Goal: Navigation & Orientation: Find specific page/section

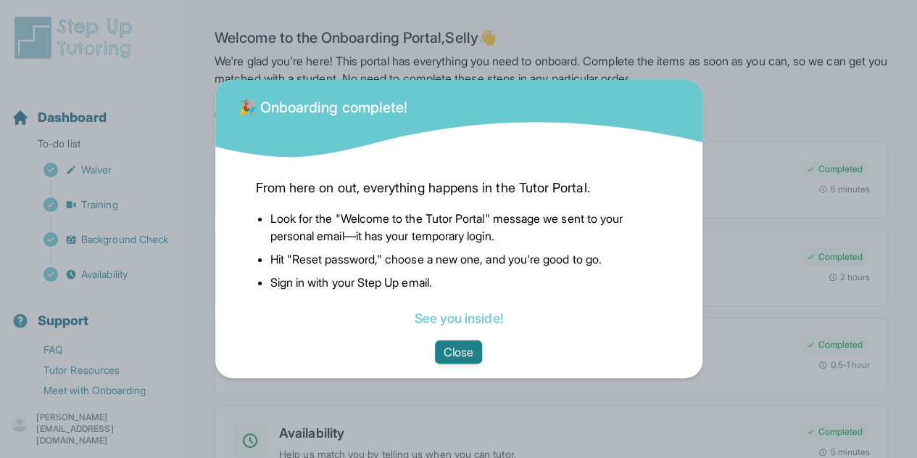
click at [468, 357] on button "Close" at bounding box center [458, 351] width 47 height 23
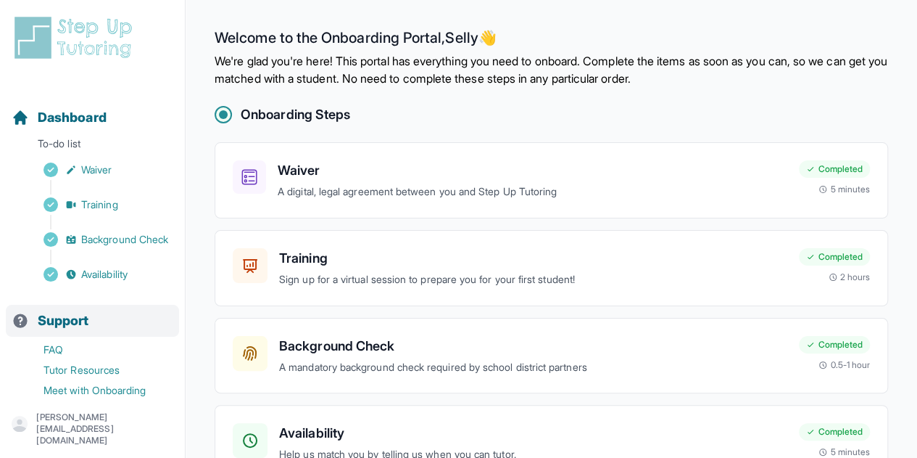
scroll to position [72, 0]
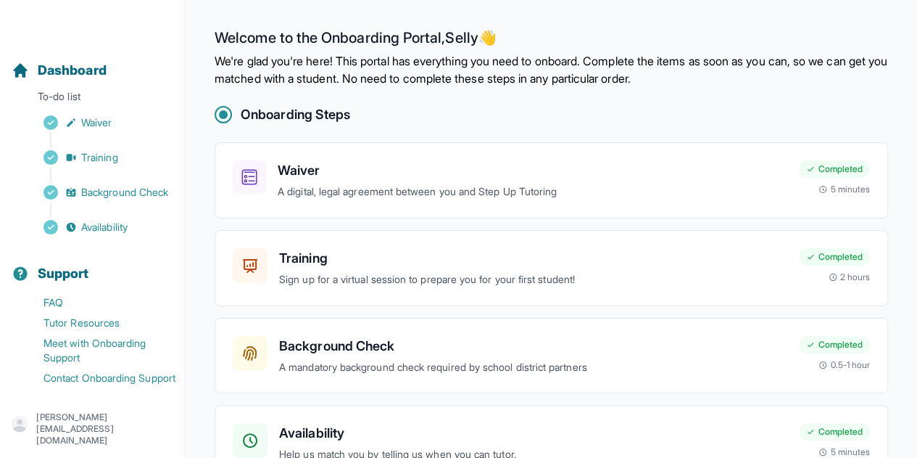
click at [94, 431] on p "desai.selly@gmail.com" at bounding box center [104, 428] width 137 height 35
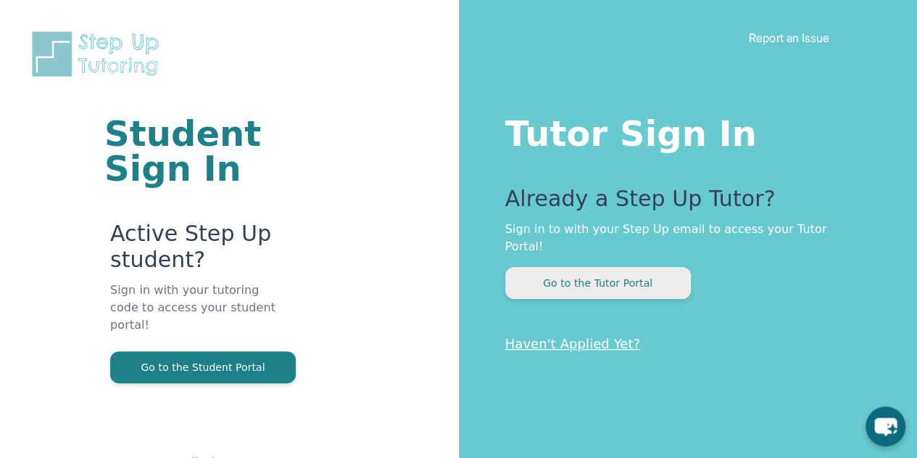
click at [606, 273] on button "Go to the Tutor Portal" at bounding box center [598, 283] width 186 height 32
click at [614, 267] on button "Go to the Tutor Portal" at bounding box center [598, 283] width 186 height 32
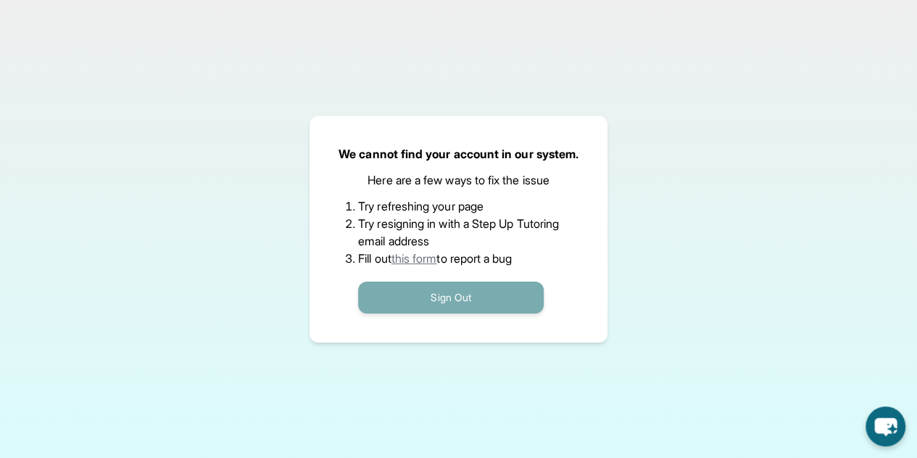
click at [447, 295] on button "Sign Out" at bounding box center [451, 297] width 186 height 32
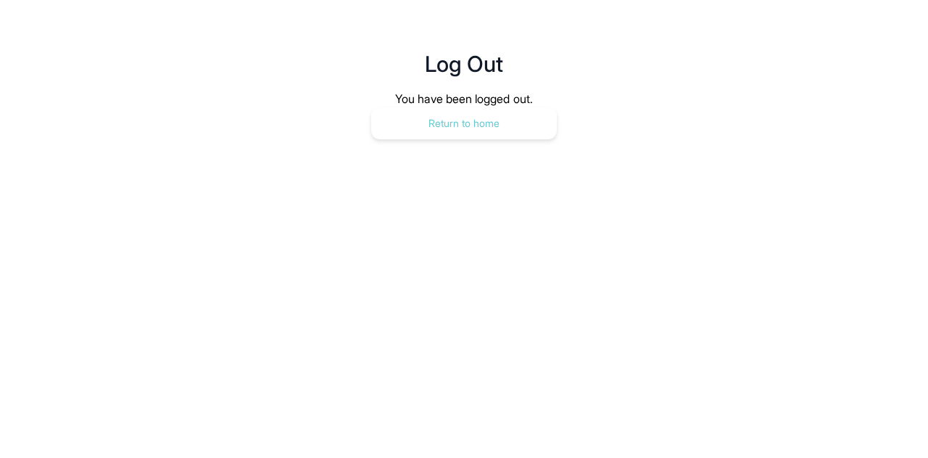
click at [479, 128] on button "Return to home" at bounding box center [464, 123] width 186 height 32
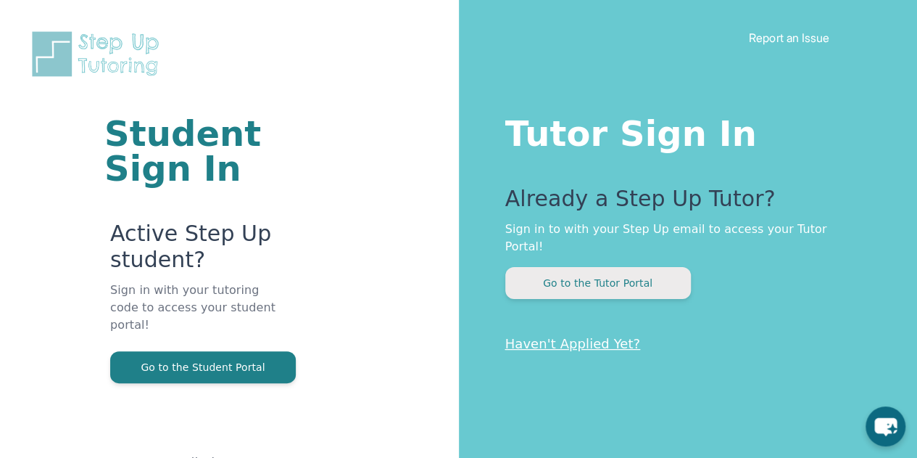
click at [595, 267] on button "Go to the Tutor Portal" at bounding box center [598, 283] width 186 height 32
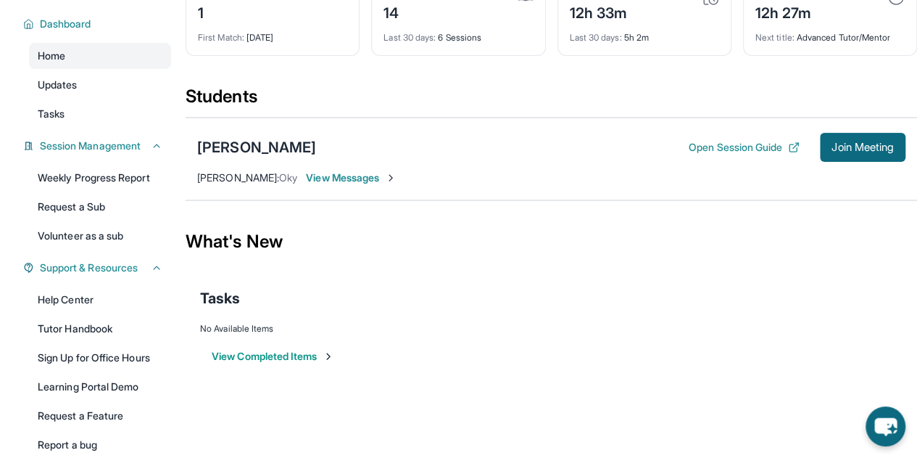
scroll to position [1, 0]
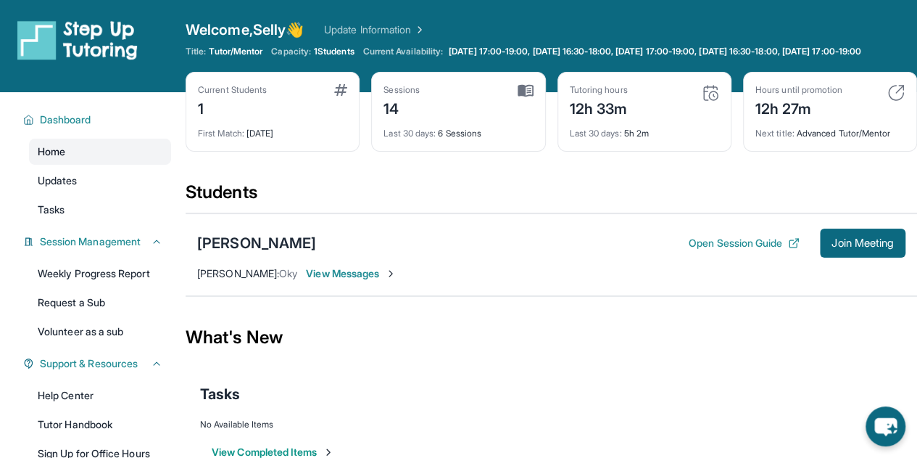
click at [55, 159] on span "Home" at bounding box center [52, 151] width 28 height 15
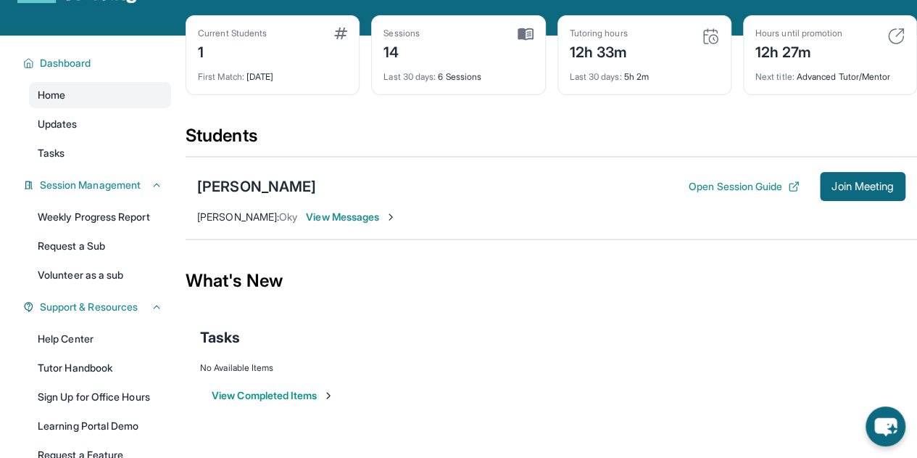
scroll to position [0, 0]
